Goal: Communication & Community: Answer question/provide support

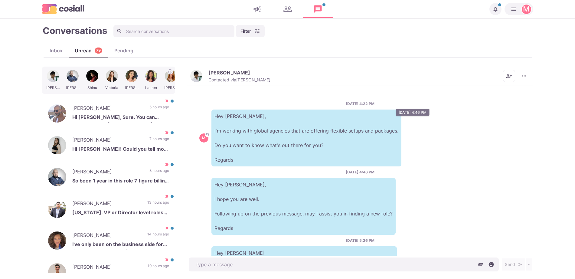
scroll to position [94, 0]
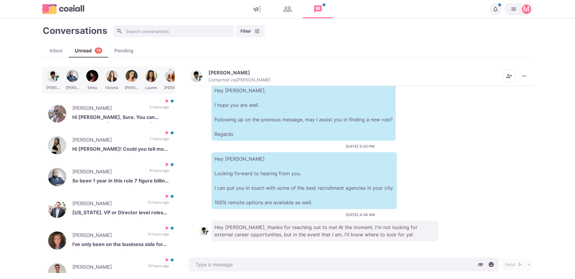
click at [200, 79] on img "button" at bounding box center [196, 76] width 12 height 12
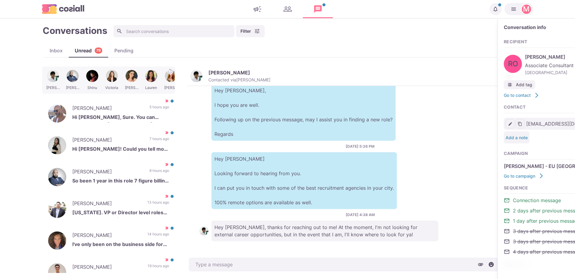
click at [200, 79] on img "button" at bounding box center [196, 76] width 12 height 12
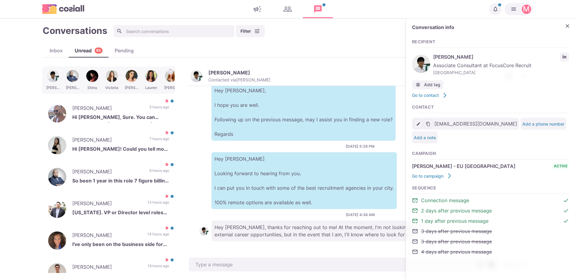
click at [199, 138] on div "[DATE] 4:22 PM M Hey [PERSON_NAME], I'm working with global agencies that are o…" at bounding box center [360, 171] width 346 height 170
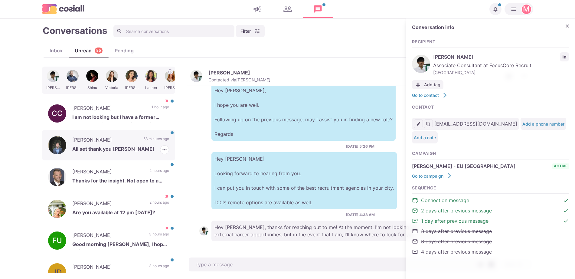
click at [148, 135] on div "[PERSON_NAME] All set thank you [PERSON_NAME] 58 minutes ago [PERSON_NAME] as R…" at bounding box center [108, 145] width 133 height 30
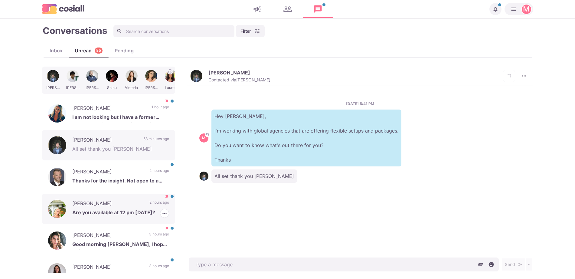
click at [142, 205] on div "[PERSON_NAME] Are you available at 12 pm [DATE]? 2 hours ago [PERSON_NAME] as R…" at bounding box center [108, 209] width 133 height 30
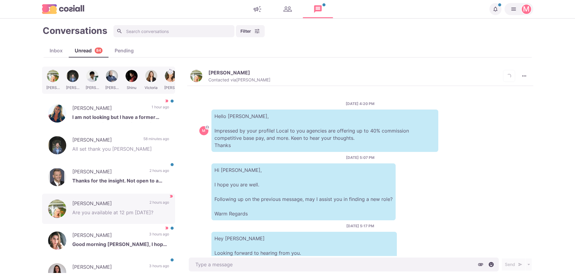
scroll to position [364, 0]
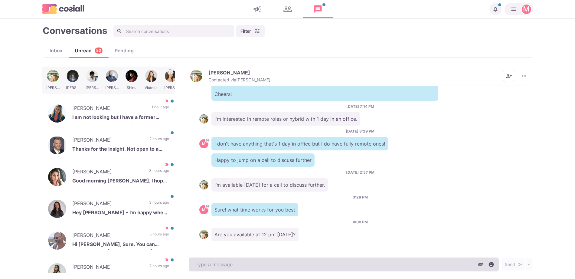
drag, startPoint x: 370, startPoint y: 186, endPoint x: 356, endPoint y: 260, distance: 75.2
click at [356, 260] on textarea at bounding box center [344, 264] width 310 height 14
type textarea "x"
type textarea "Y"
type textarea "x"
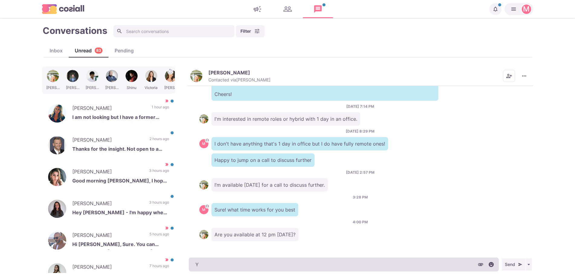
type textarea "Ye"
type textarea "x"
type textarea "Yes"
type textarea "x"
type textarea "Yes!"
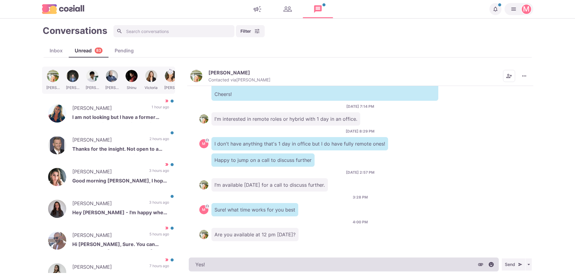
type textarea "x"
type textarea "Yes!"
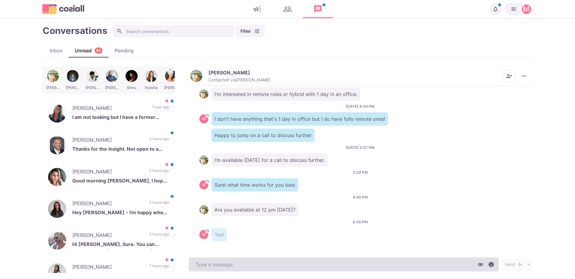
type textarea "x"
type textarea "C"
type textarea "x"
type textarea "Ca"
type textarea "x"
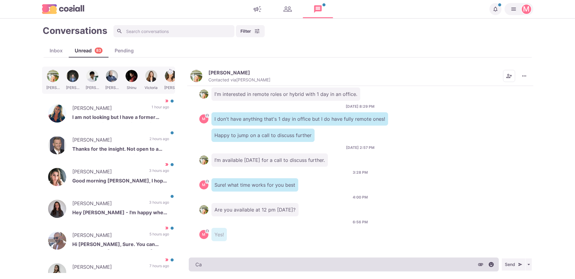
type textarea "Can"
type textarea "x"
type textarea "Can"
type textarea "x"
type textarea "Can y"
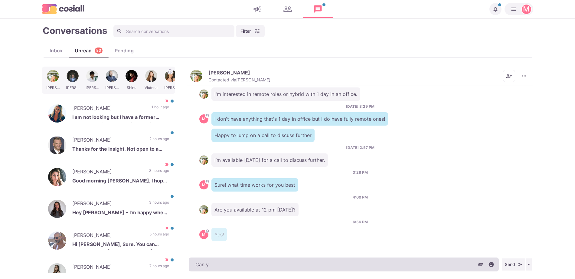
type textarea "x"
type textarea "Can yo"
type textarea "x"
type textarea "Can y"
type textarea "x"
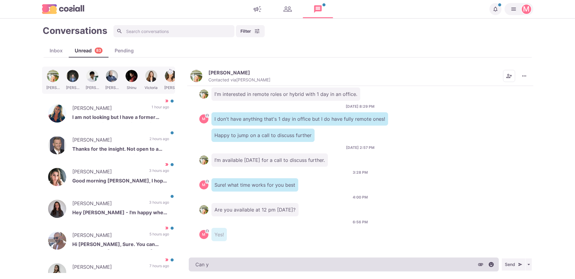
type textarea "Can"
type textarea "x"
type textarea "Can"
type textarea "x"
type textarea "Ca"
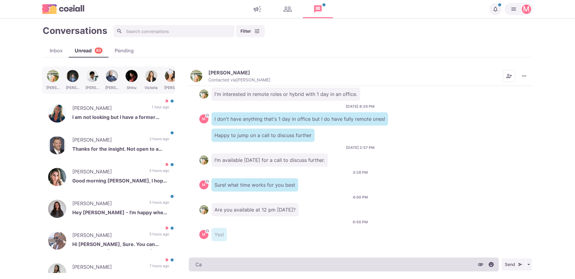
type textarea "x"
type textarea "C"
type textarea "x"
type textarea "S"
type textarea "x"
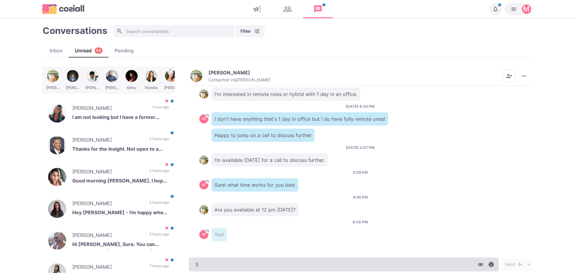
type textarea "So"
type textarea "x"
type textarea "Sor"
type textarea "x"
type textarea "Sorr"
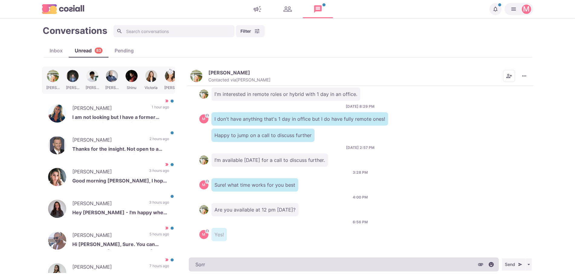
type textarea "x"
type textarea "Sorry"
type textarea "x"
type textarea "Sorry,"
type textarea "x"
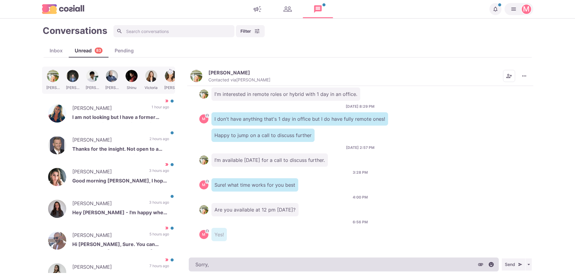
type textarea "Sorry,"
type textarea "x"
type textarea "Sorry, w"
type textarea "x"
type textarea "Sorry, [GEOGRAPHIC_DATA]"
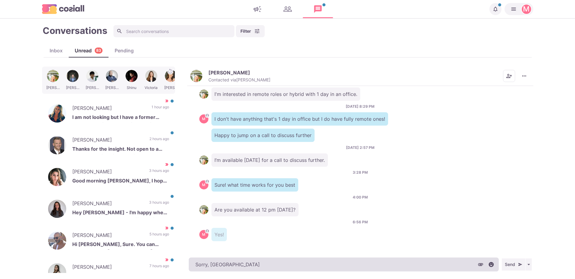
type textarea "x"
type textarea "Sorry, was"
type textarea "x"
type textarea "Sorry, was"
type textarea "x"
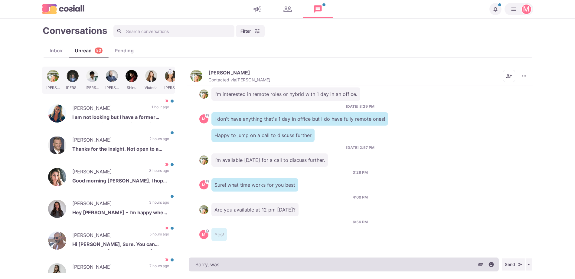
type textarea "Sorry, was"
type textarea "x"
type textarea "Sorry, [GEOGRAPHIC_DATA]"
type textarea "x"
type textarea "Sorry, w"
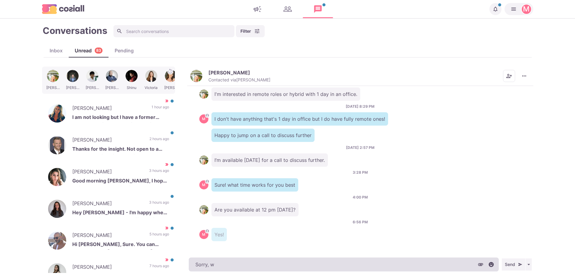
type textarea "x"
type textarea "Sorry,"
type textarea "x"
type textarea "Sorry, i"
type textarea "x"
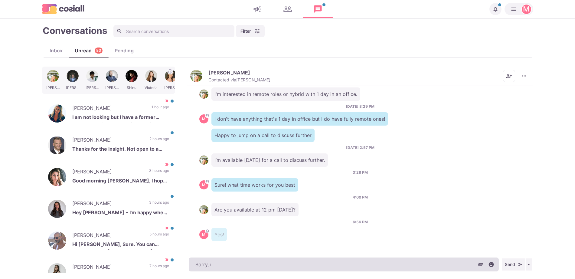
type textarea "Sorry,"
type textarea "x"
type textarea "Sorry, I"
type textarea "x"
type textarea "Sorry, I"
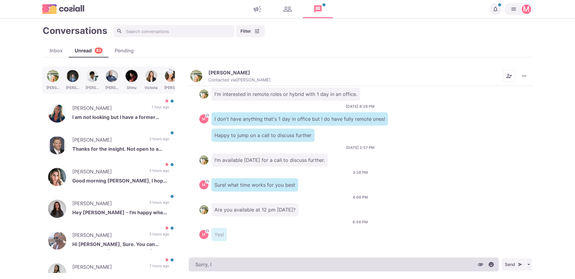
type textarea "x"
type textarea "Sorry, I ha"
type textarea "x"
type textarea "Sorry, I had"
type textarea "x"
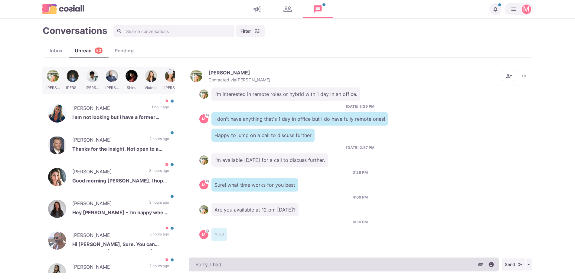
type textarea "Sorry, I had"
type textarea "x"
type textarea "Sorry, I had ba"
type textarea "x"
type textarea "Sorry, I had bac"
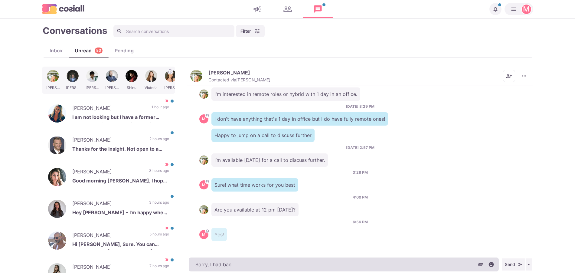
type textarea "x"
type textarea "Sorry, I had back"
type textarea "x"
type textarea "Sorry, I had back t"
type textarea "x"
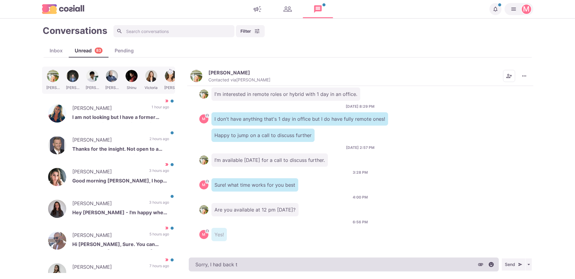
type textarea "Sorry, I had back to"
type textarea "x"
type textarea "Sorry, I had back to a"
type textarea "x"
type textarea "Sorry, I had back to ab"
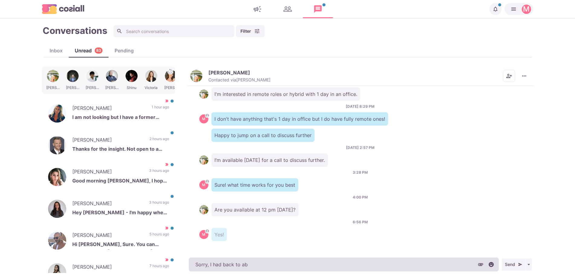
type textarea "x"
type textarea "Sorry, I had back to abc"
type textarea "x"
type textarea "Sorry, I had back to abck"
type textarea "x"
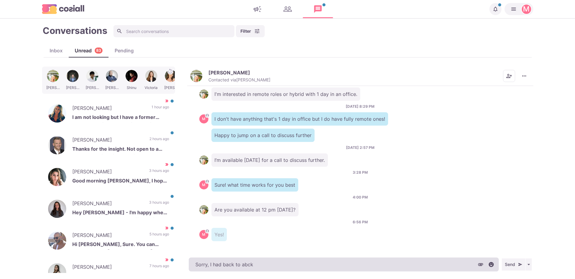
type textarea "Sorry, I had back to abck c"
type textarea "x"
type textarea "Sorry, I had back to abck ca"
type textarea "x"
type textarea "Sorry, I had back to abck cal"
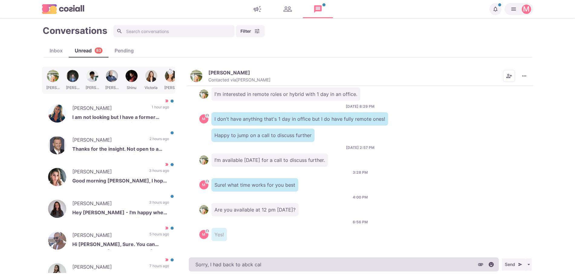
type textarea "x"
type textarea "Sorry, I had back to abck ca"
type textarea "x"
type textarea "Sorry, I had back to abck c"
type textarea "x"
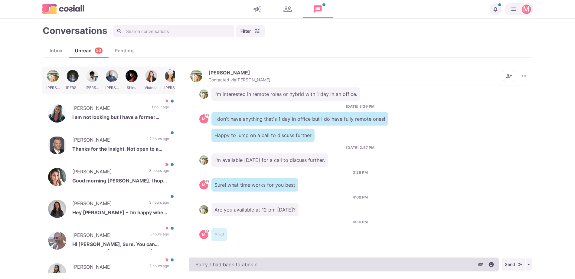
type textarea "Sorry, I had back to abck"
type textarea "x"
type textarea "Sorry, I had back to abck"
type textarea "x"
type textarea "Sorry, I had back to abc"
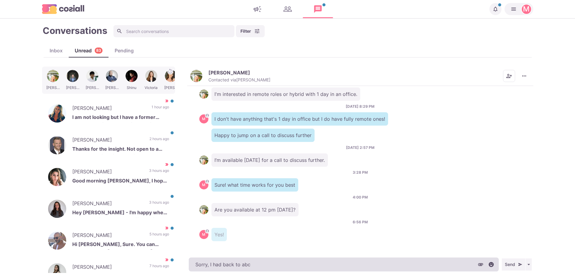
type textarea "x"
type textarea "Sorry, I had back to ab"
type textarea "x"
type textarea "Sorry, I had back to a"
type textarea "x"
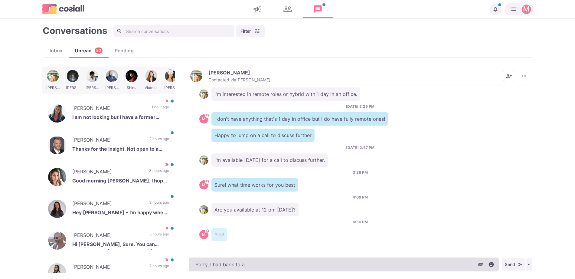
type textarea "Sorry, I had back to"
type textarea "x"
type textarea "Sorry, I had back to b"
type textarea "x"
type textarea "Sorry, I had back to back"
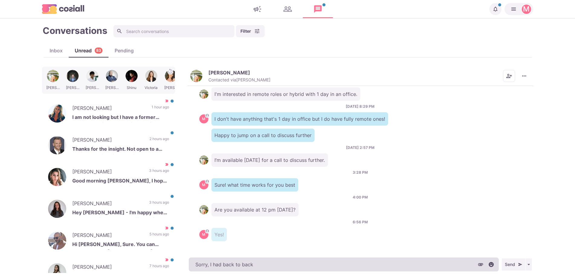
type textarea "x"
type textarea "Sorry, I had back to back"
type textarea "x"
type textarea "Sorry, I had back to back c"
type textarea "x"
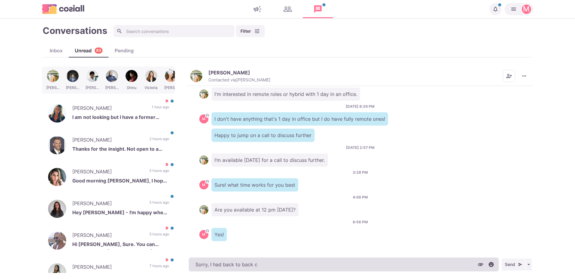
type textarea "Sorry, I had back to back ca"
type textarea "x"
type textarea "Sorry, I had back to back cal"
type textarea "x"
type textarea "Sorry, I had back to back call"
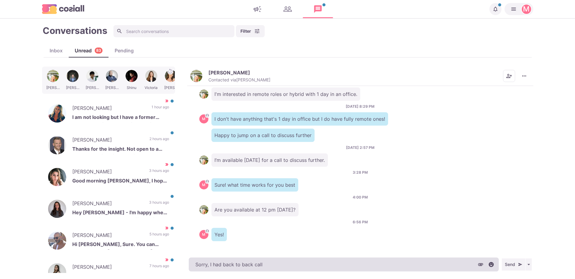
type textarea "x"
type textarea "Sorry, I had back to back calls"
type textarea "x"
type textarea "I"
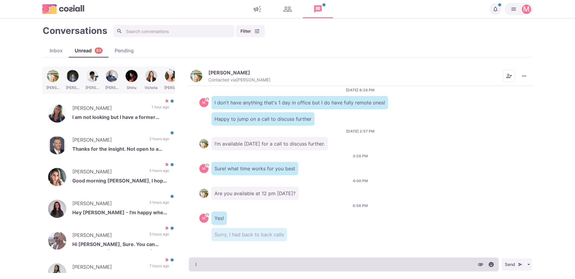
type textarea "x"
type textarea "I'm"
type textarea "x"
type textarea "I'm w"
type textarea "x"
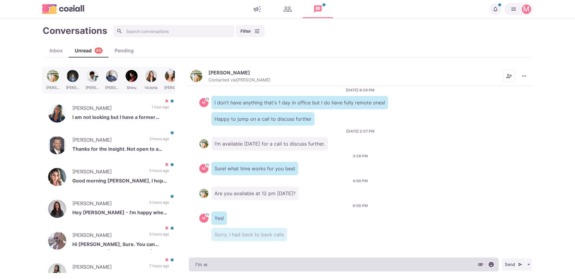
type textarea "I'm wr"
type textarea "x"
type textarea "I'm wra"
type textarea "x"
type textarea "I'm wrak"
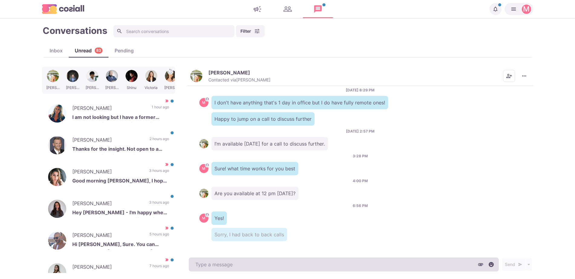
type textarea "x"
type textarea "p"
type textarea "x"
type textarea "pp"
type textarea "x"
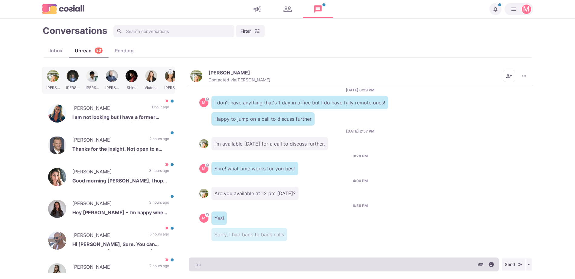
type textarea "p"
type textarea "x"
type textarea "I"
type textarea "x"
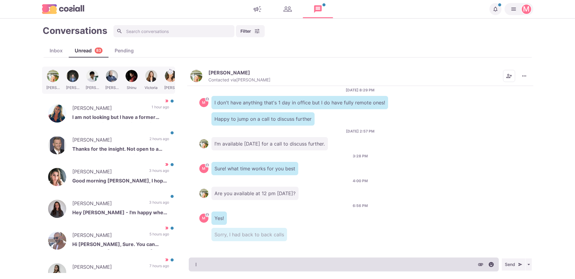
type textarea "I'm"
type textarea "x"
type textarea "I'm w"
type textarea "x"
type textarea "I'm wr"
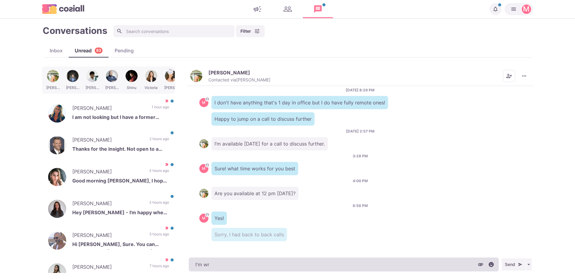
type textarea "x"
type textarea "I'm wrap"
type textarea "x"
type textarea "I'm wrapp"
type textarea "x"
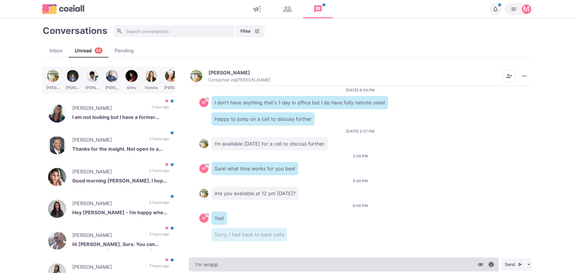
type textarea "I'm wrappi"
type textarea "x"
type textarea "I'm wrappin"
type textarea "x"
type textarea "I'm wrapping"
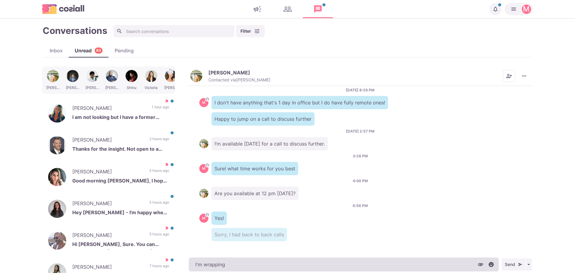
type textarea "x"
type textarea "I'm wrapping u"
type textarea "x"
type textarea "I'm wrapping up"
type textarea "x"
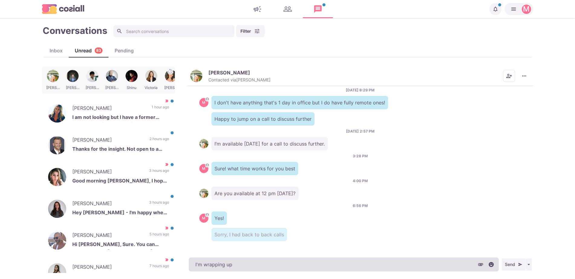
type textarea "I'm wrapping up t"
type textarea "x"
type textarea "I'm wrapping up th"
type textarea "x"
type textarea "I'm wrapping up this"
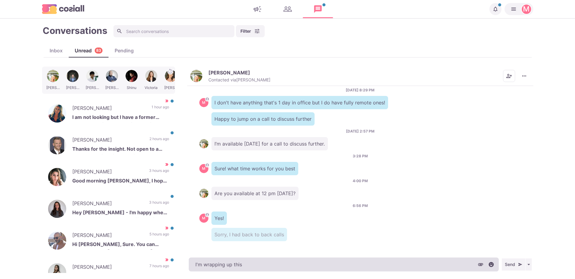
type textarea "x"
type textarea "I'm wrapping up this"
type textarea "x"
type textarea "I'm wrapping up this o"
type textarea "x"
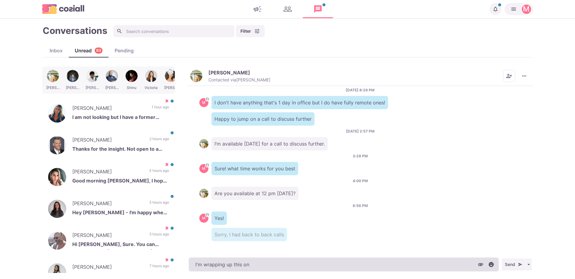
type textarea "I'm wrapping up this one"
type textarea "x"
type textarea "I'm wrapping up this one"
type textarea "x"
type textarea "I'm wrapping up this one a"
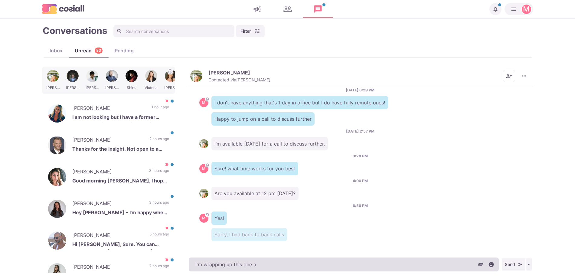
type textarea "x"
type textarea "I'm wrapping up this one an"
type textarea "x"
type textarea "I'm wrapping up this one and"
type textarea "x"
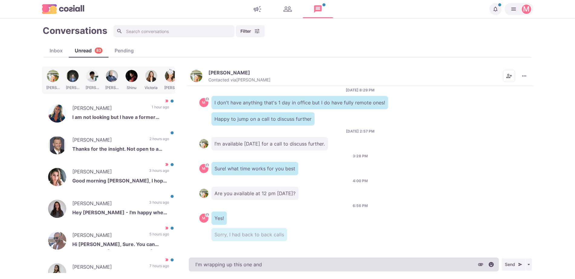
type textarea "I'm wrapping up this one and I"
type textarea "x"
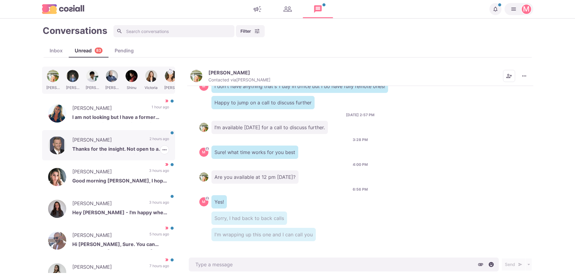
click at [124, 140] on p "[PERSON_NAME]" at bounding box center [107, 140] width 71 height 9
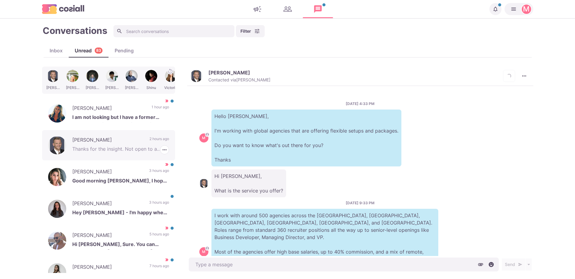
scroll to position [78, 0]
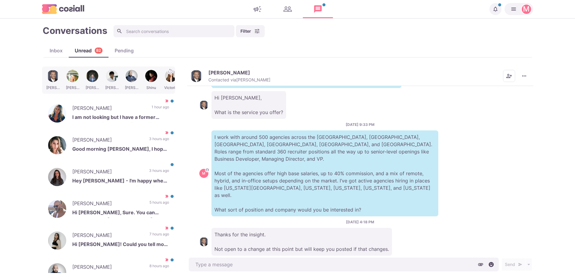
click at [204, 79] on button "[PERSON_NAME] Contacted via [PERSON_NAME]" at bounding box center [230, 76] width 80 height 13
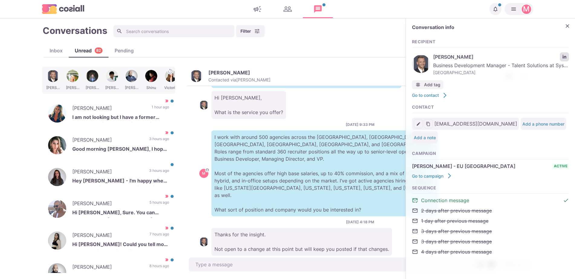
click at [565, 56] on icon "LinkedIn profile link" at bounding box center [565, 57] width 4 height 4
click at [149, 170] on p "3 hours ago" at bounding box center [159, 172] width 20 height 9
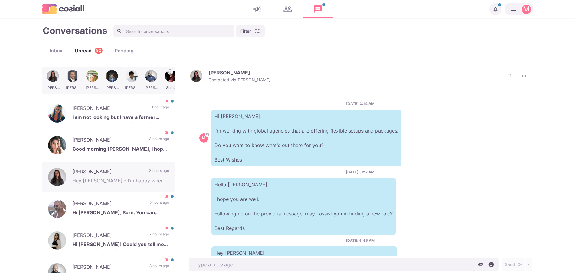
scroll to position [94, 0]
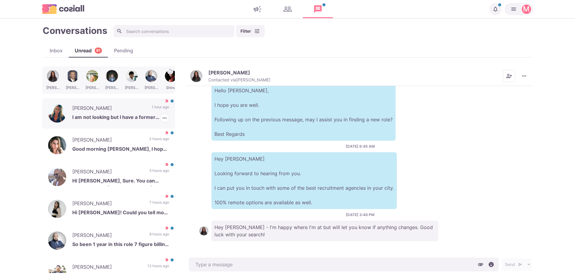
click at [136, 113] on p "I am not looking but I have a former college how is. Do you mind sharing more?" at bounding box center [120, 117] width 97 height 9
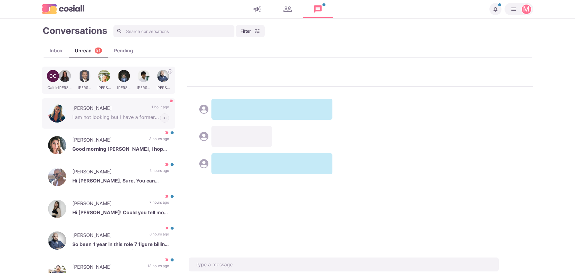
click at [162, 121] on icon "button" at bounding box center [165, 118] width 6 height 6
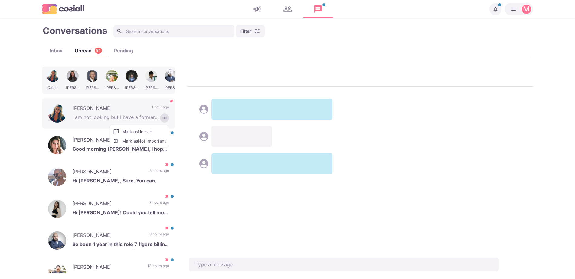
click at [152, 139] on button "Mark as Not Important" at bounding box center [139, 140] width 59 height 9
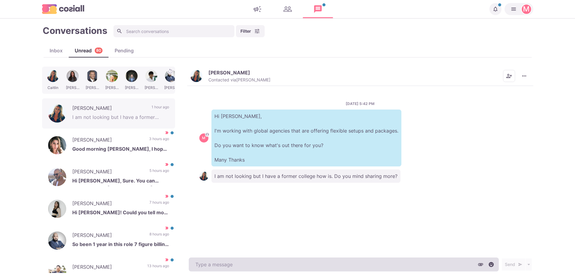
click at [263, 261] on textarea at bounding box center [344, 264] width 310 height 14
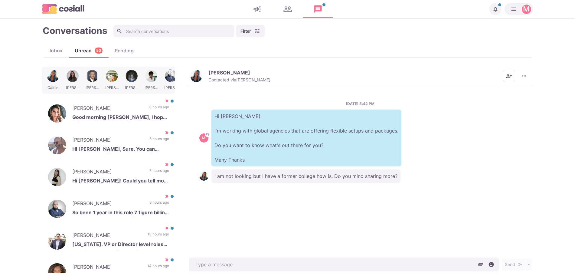
click at [366, 256] on div "Send Schedule Message" at bounding box center [360, 264] width 346 height 17
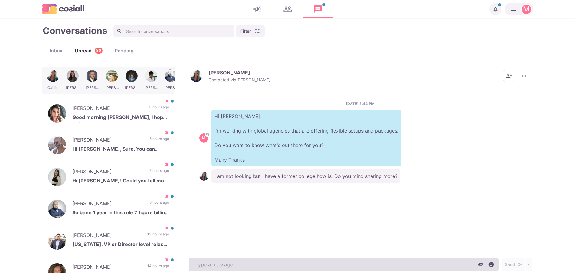
click at [364, 266] on textarea at bounding box center [344, 264] width 310 height 14
paste textarea "I work with around 500 agencies across the [GEOGRAPHIC_DATA], [GEOGRAPHIC_DATA]…"
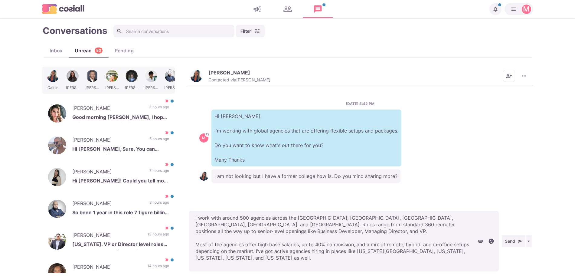
click at [192, 69] on div "[PERSON_NAME] Contacted via [PERSON_NAME] [PERSON_NAME] as Unread Mark as Impor…" at bounding box center [360, 76] width 346 height 19
click at [205, 73] on button "[PERSON_NAME] Contacted via [PERSON_NAME]" at bounding box center [230, 76] width 80 height 13
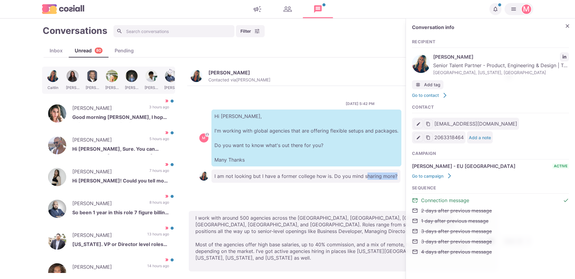
drag, startPoint x: 363, startPoint y: 201, endPoint x: 359, endPoint y: 209, distance: 9.4
click at [359, 209] on div "[PERSON_NAME] Contacted via [PERSON_NAME] [PERSON_NAME] as Unread Mark as Impor…" at bounding box center [360, 170] width 346 height 206
click at [570, 22] on button "Close" at bounding box center [567, 25] width 9 height 9
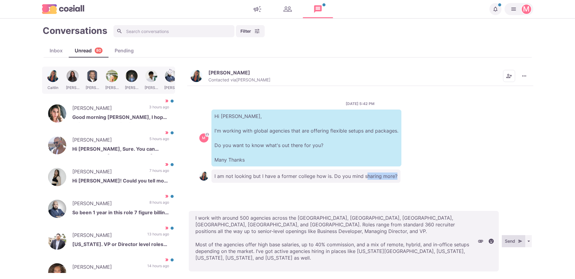
click at [518, 239] on icon "button" at bounding box center [520, 241] width 4 height 4
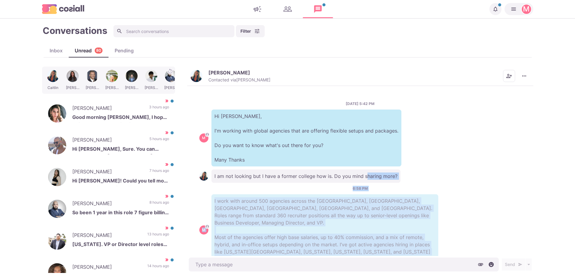
scroll to position [10, 0]
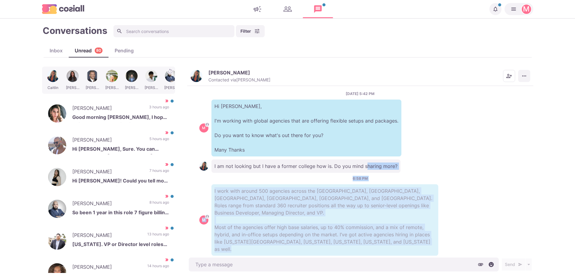
click at [523, 78] on icon "More menu" at bounding box center [524, 76] width 6 height 6
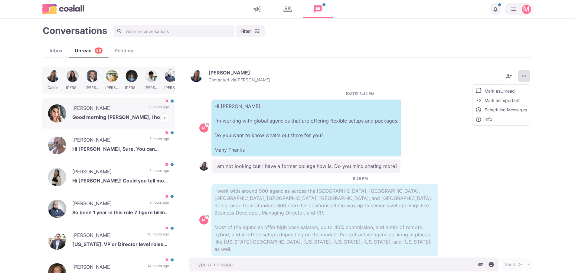
click at [150, 105] on p "3 hours ago" at bounding box center [159, 108] width 20 height 9
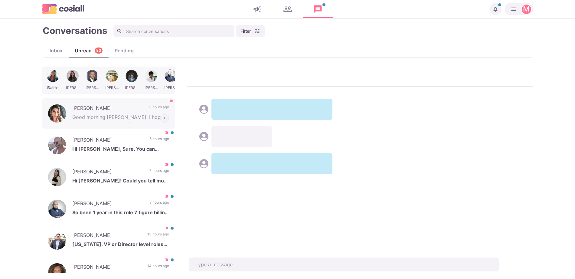
click at [162, 118] on button "button" at bounding box center [164, 117] width 9 height 9
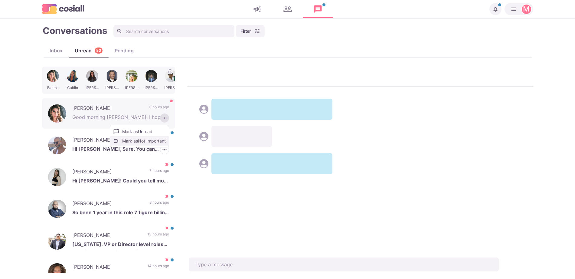
click at [146, 138] on button "Mark as Not Important" at bounding box center [139, 140] width 59 height 9
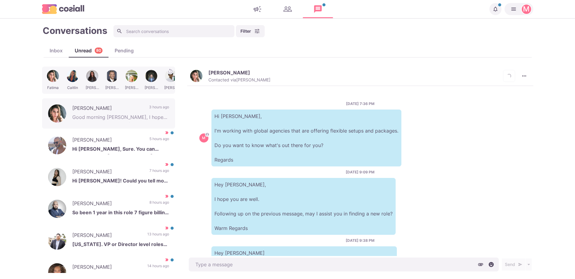
scroll to position [299, 0]
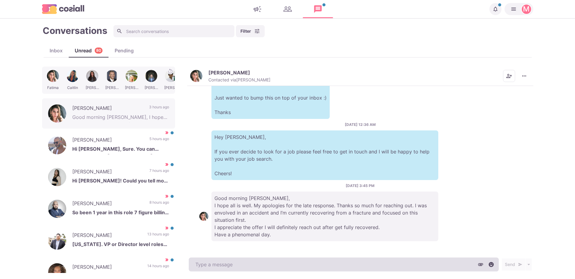
click at [264, 261] on textarea at bounding box center [344, 264] width 310 height 14
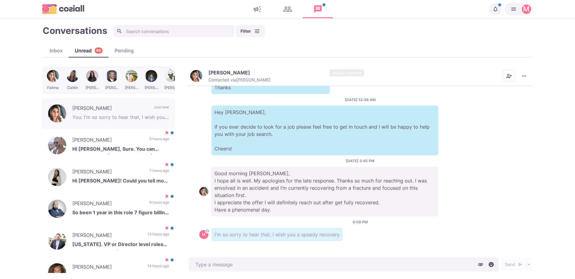
click at [196, 75] on img "button" at bounding box center [196, 76] width 12 height 12
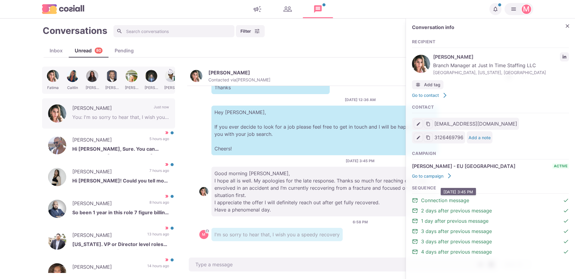
click at [257, 187] on p "Good morning [PERSON_NAME], I hope all is well. My apologies for the late respo…" at bounding box center [324, 192] width 227 height 50
click at [124, 144] on p "[PERSON_NAME]" at bounding box center [107, 140] width 71 height 9
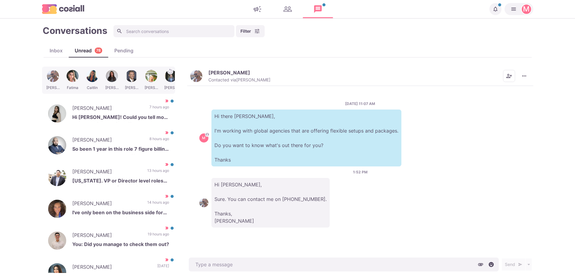
click at [195, 69] on div "[PERSON_NAME] Contacted via [PERSON_NAME] [PERSON_NAME] as Unread Mark as Not I…" at bounding box center [360, 76] width 346 height 19
click at [195, 71] on img "button" at bounding box center [196, 76] width 12 height 12
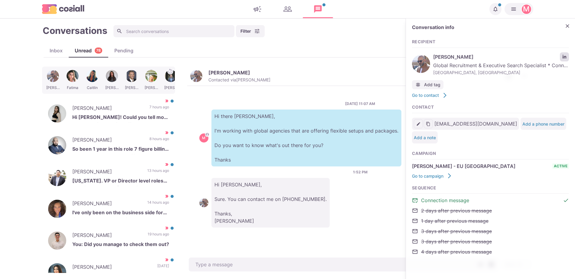
click at [563, 60] on link "LinkedIn profile link" at bounding box center [564, 56] width 9 height 9
click at [143, 101] on div "[PERSON_NAME] Hi [PERSON_NAME]! Could you tell more please? Is it about job off…" at bounding box center [108, 113] width 133 height 30
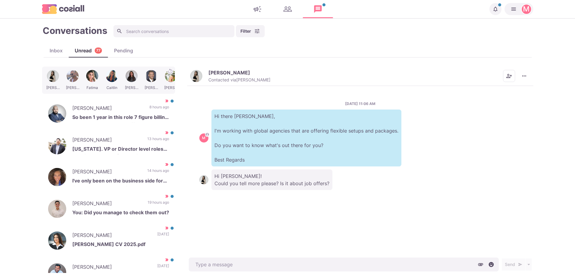
click at [197, 74] on img "button" at bounding box center [196, 76] width 12 height 12
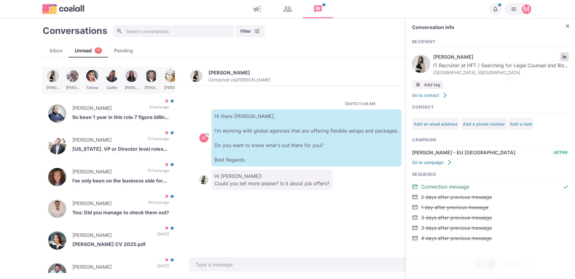
click at [561, 56] on link "LinkedIn profile link" at bounding box center [564, 56] width 9 height 9
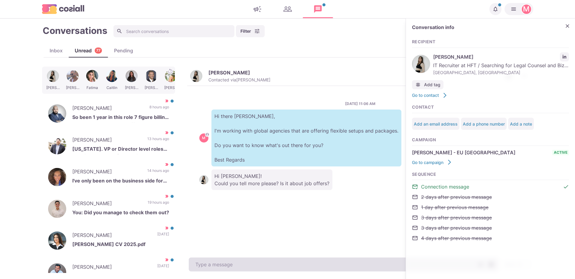
click at [222, 269] on textarea at bounding box center [344, 264] width 310 height 14
paste textarea "I work with over 500 clients that offer remote, hybrid, and non-remote position…"
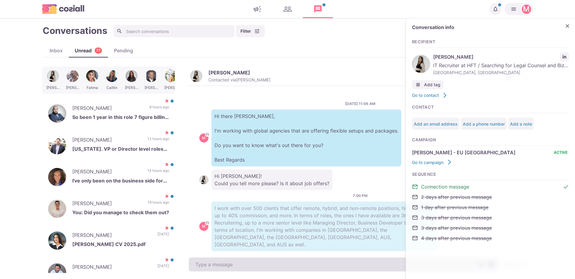
scroll to position [3, 0]
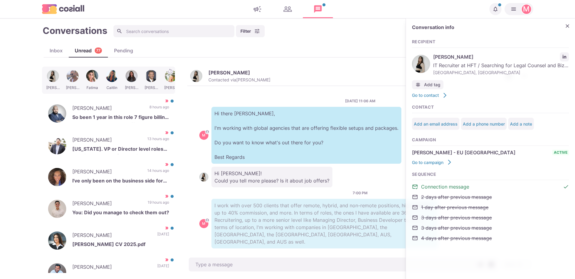
click at [240, 38] on div "Conversations Filter Status Campaign Contact Mark conversations as important wh…" at bounding box center [287, 148] width 491 height 248
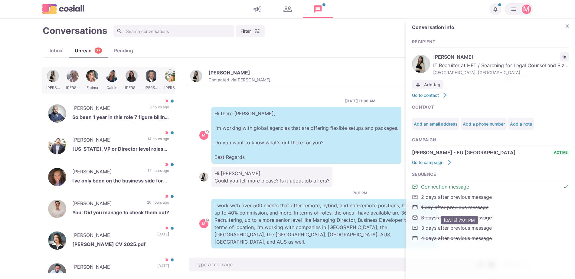
scroll to position [0, 0]
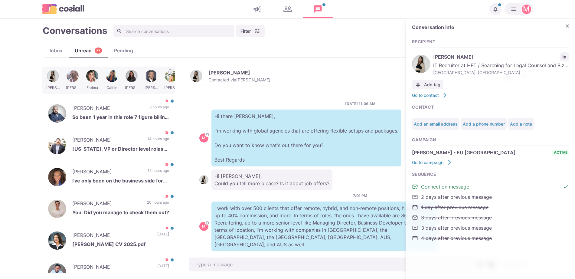
click at [57, 48] on div "Inbox" at bounding box center [56, 50] width 25 height 7
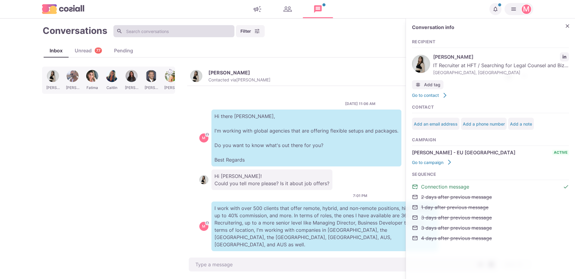
click at [167, 29] on input at bounding box center [173, 31] width 121 height 12
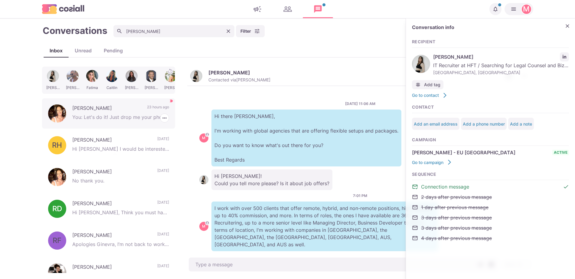
click at [138, 111] on div "[PERSON_NAME] You: Let's do it! Just drop me your phone number 23 hours ago [PE…" at bounding box center [108, 113] width 133 height 30
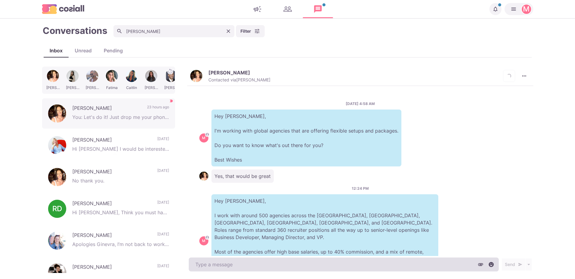
scroll to position [286, 0]
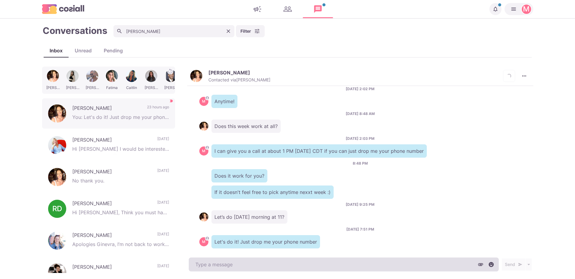
click at [354, 264] on textarea at bounding box center [344, 264] width 310 height 14
click at [354, 264] on textarea "J" at bounding box center [344, 264] width 310 height 14
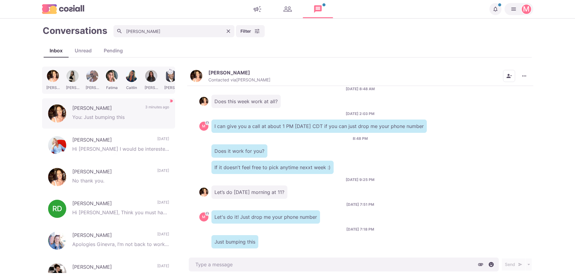
click at [232, 28] on button "Clear" at bounding box center [228, 31] width 9 height 9
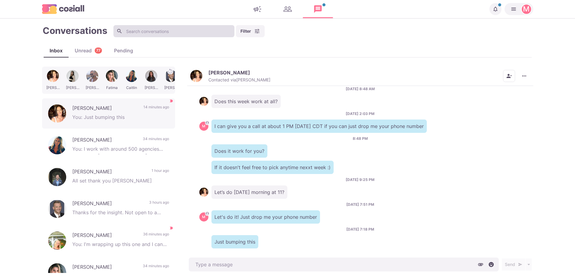
click at [230, 34] on input at bounding box center [173, 31] width 121 height 12
click at [149, 29] on input at bounding box center [173, 31] width 121 height 12
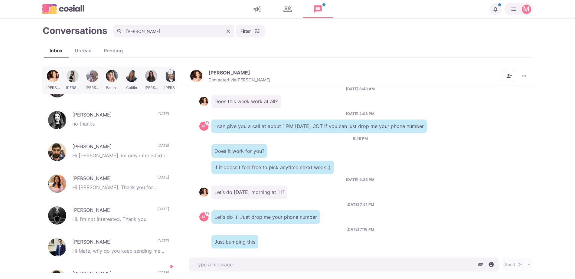
scroll to position [480, 0]
